Goal: Transaction & Acquisition: Download file/media

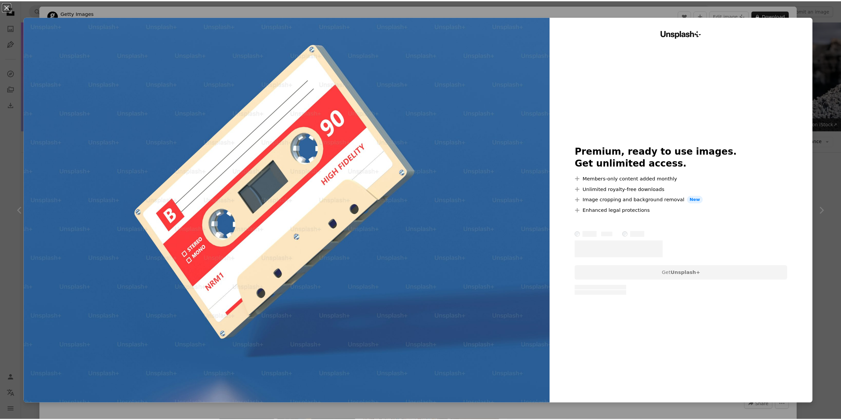
scroll to position [33, 0]
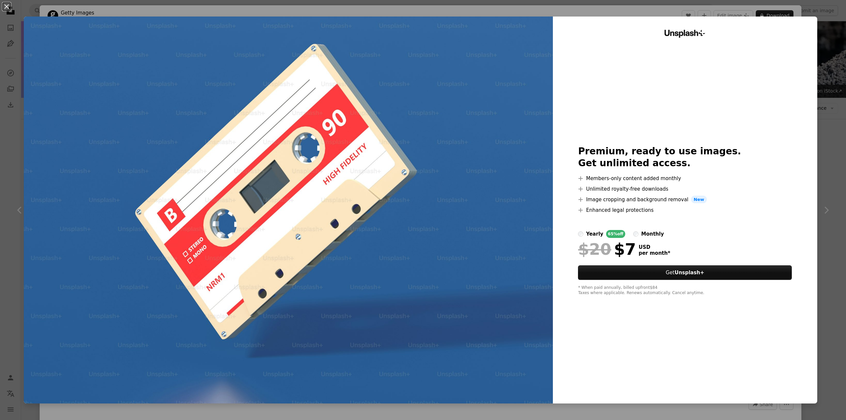
click at [796, 140] on div "Unsplash+ Premium, ready to use images. Get unlimited access. A plus sign Membe…" at bounding box center [685, 210] width 264 height 387
click at [830, 109] on div "An X shape Unsplash+ Premium, ready to use images. Get unlimited access. A plus…" at bounding box center [423, 210] width 846 height 420
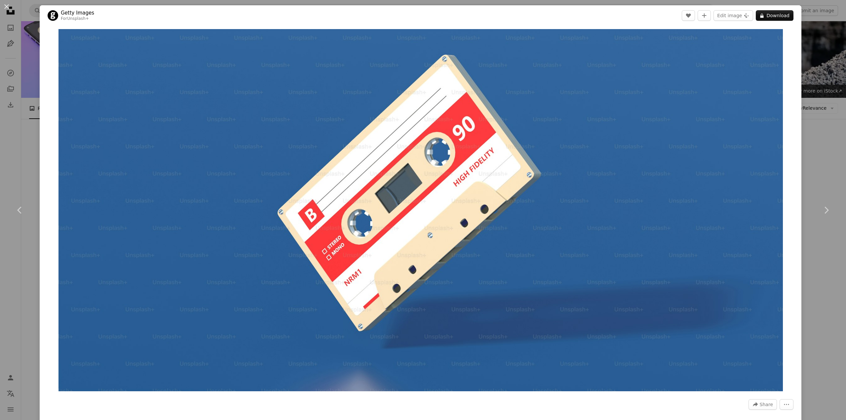
click at [825, 116] on div "An X shape Chevron left Chevron right Getty Images For Unsplash+ A heart A plus…" at bounding box center [423, 210] width 846 height 420
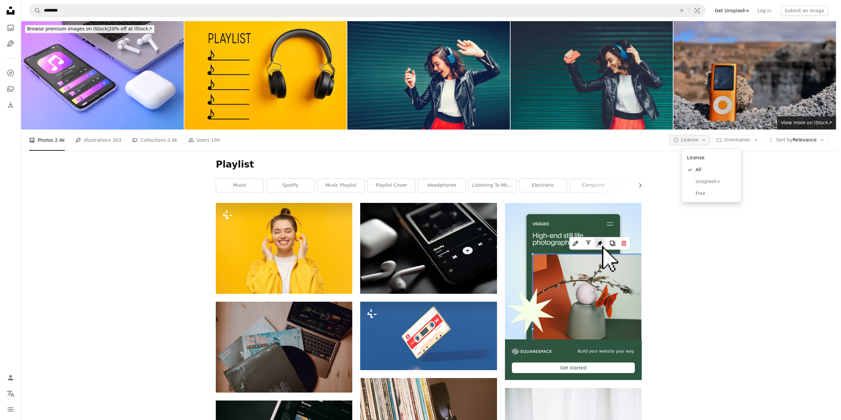
click at [695, 142] on span "License" at bounding box center [690, 139] width 18 height 5
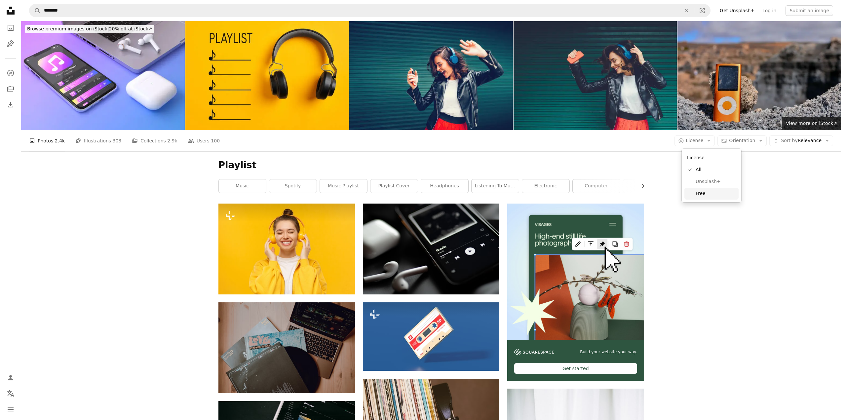
click at [705, 194] on span "Free" at bounding box center [716, 193] width 40 height 7
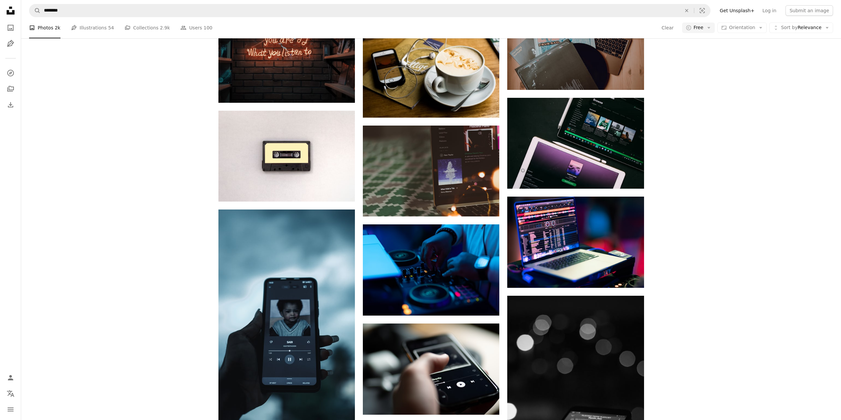
scroll to position [331, 0]
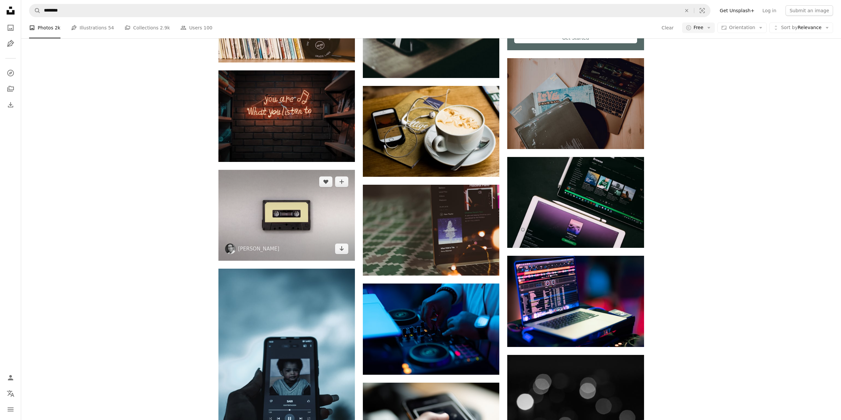
click at [295, 210] on img at bounding box center [286, 215] width 137 height 91
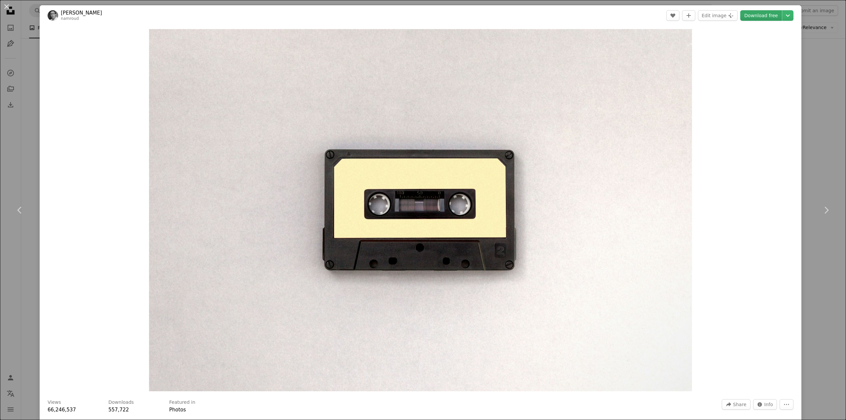
click at [763, 18] on link "Download free" at bounding box center [761, 15] width 42 height 11
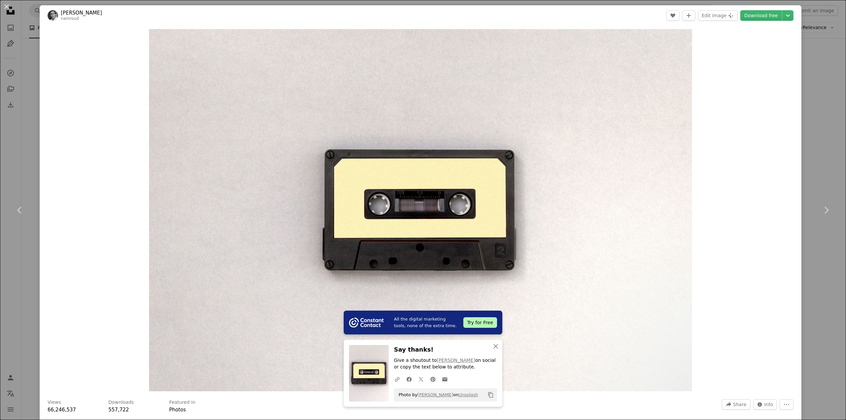
click at [809, 69] on div "An X shape Chevron left Chevron right All the digital marketing tools, none of …" at bounding box center [423, 210] width 846 height 420
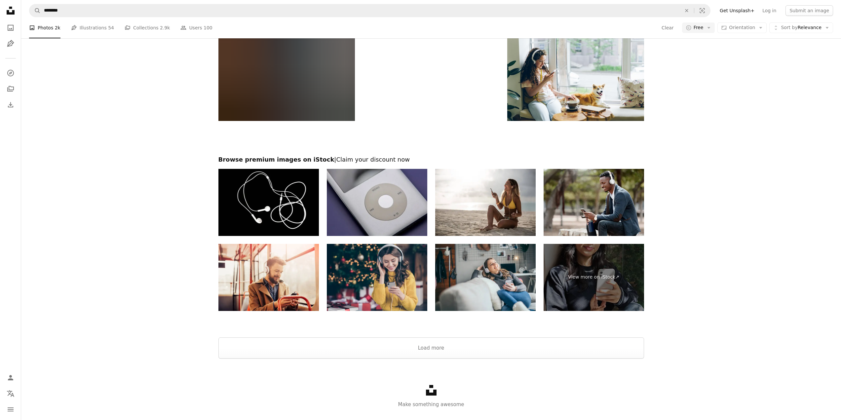
scroll to position [1020, 0]
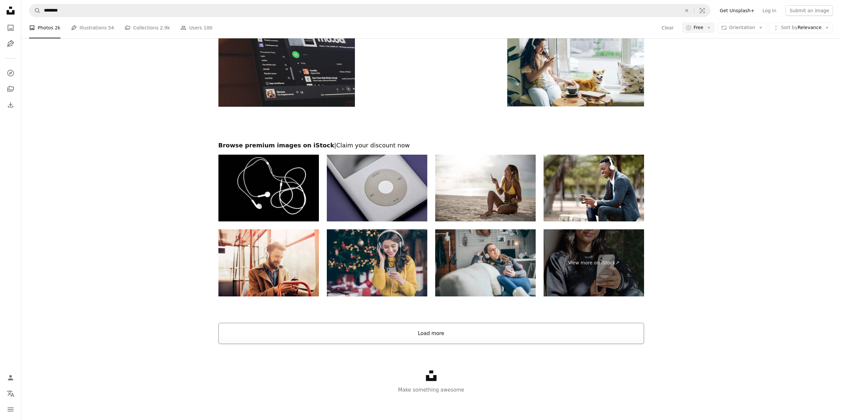
click at [343, 336] on button "Load more" at bounding box center [431, 333] width 426 height 21
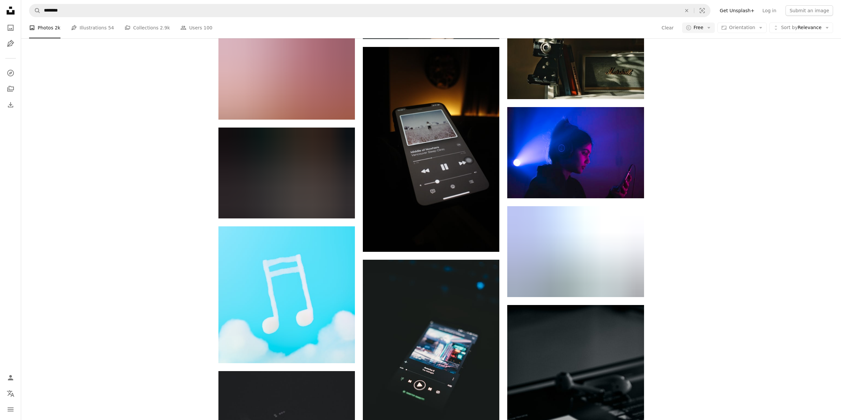
scroll to position [6606, 0]
